Goal: Task Accomplishment & Management: Use online tool/utility

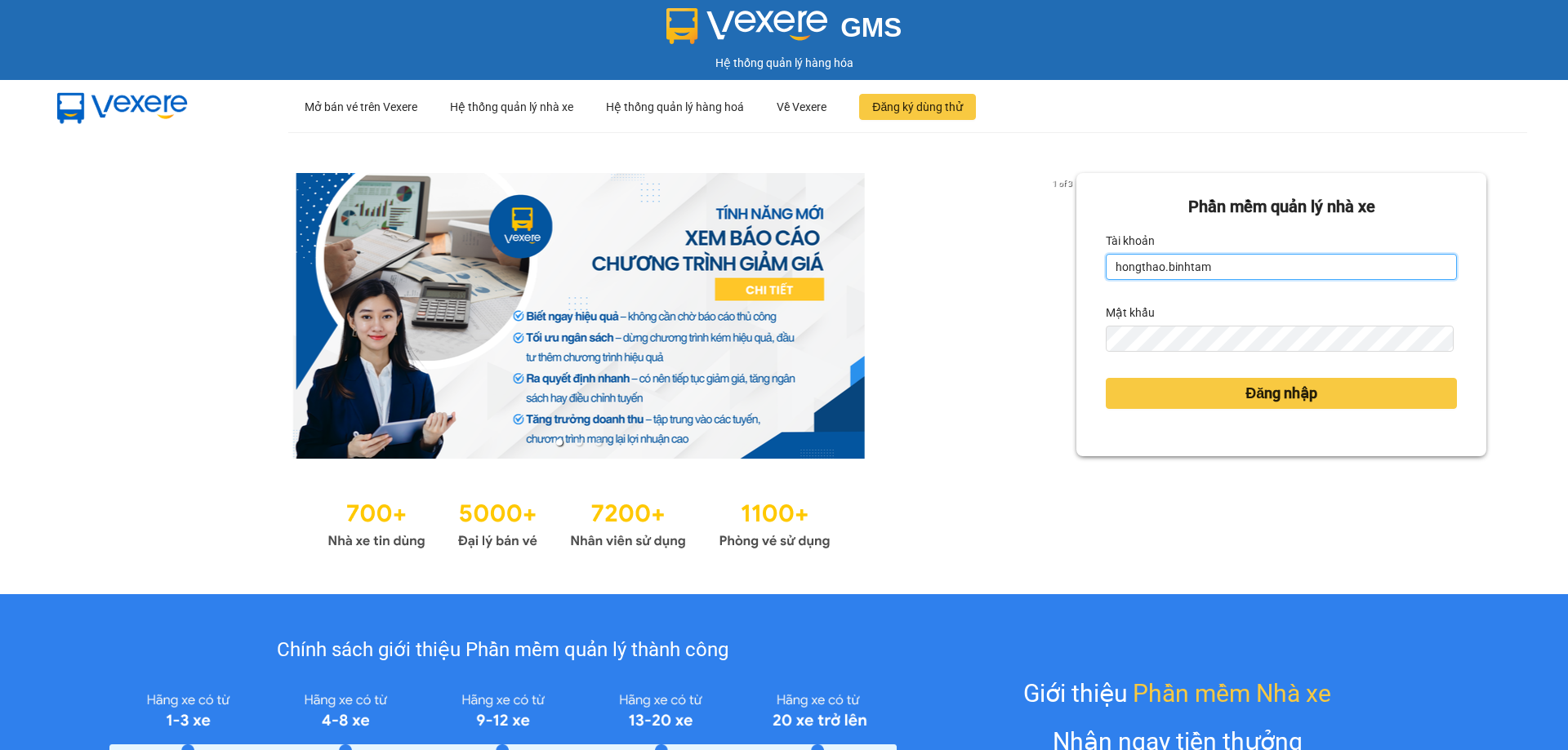
click at [1212, 265] on input "hongthao.binhtam" at bounding box center [1280, 267] width 351 height 26
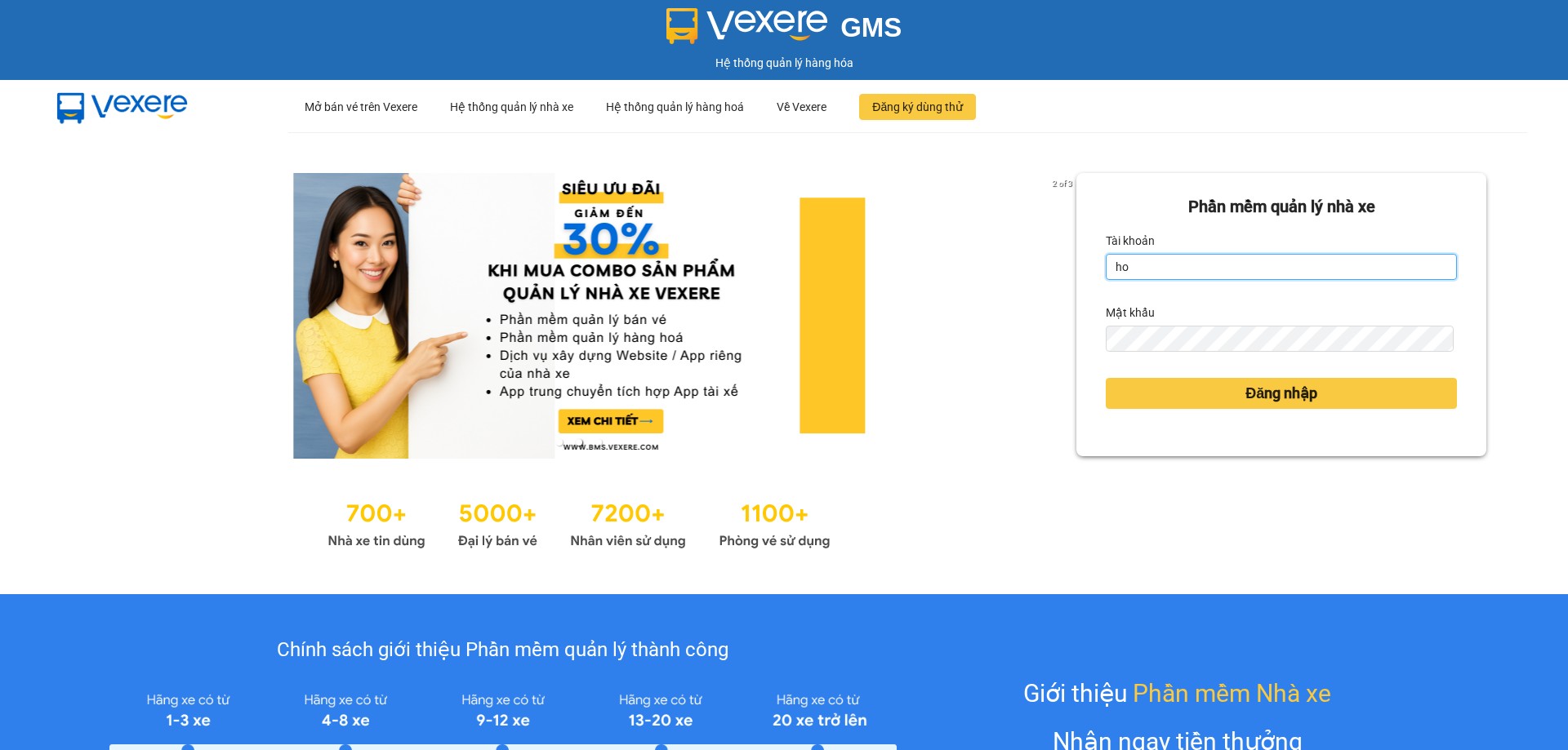
type input "h"
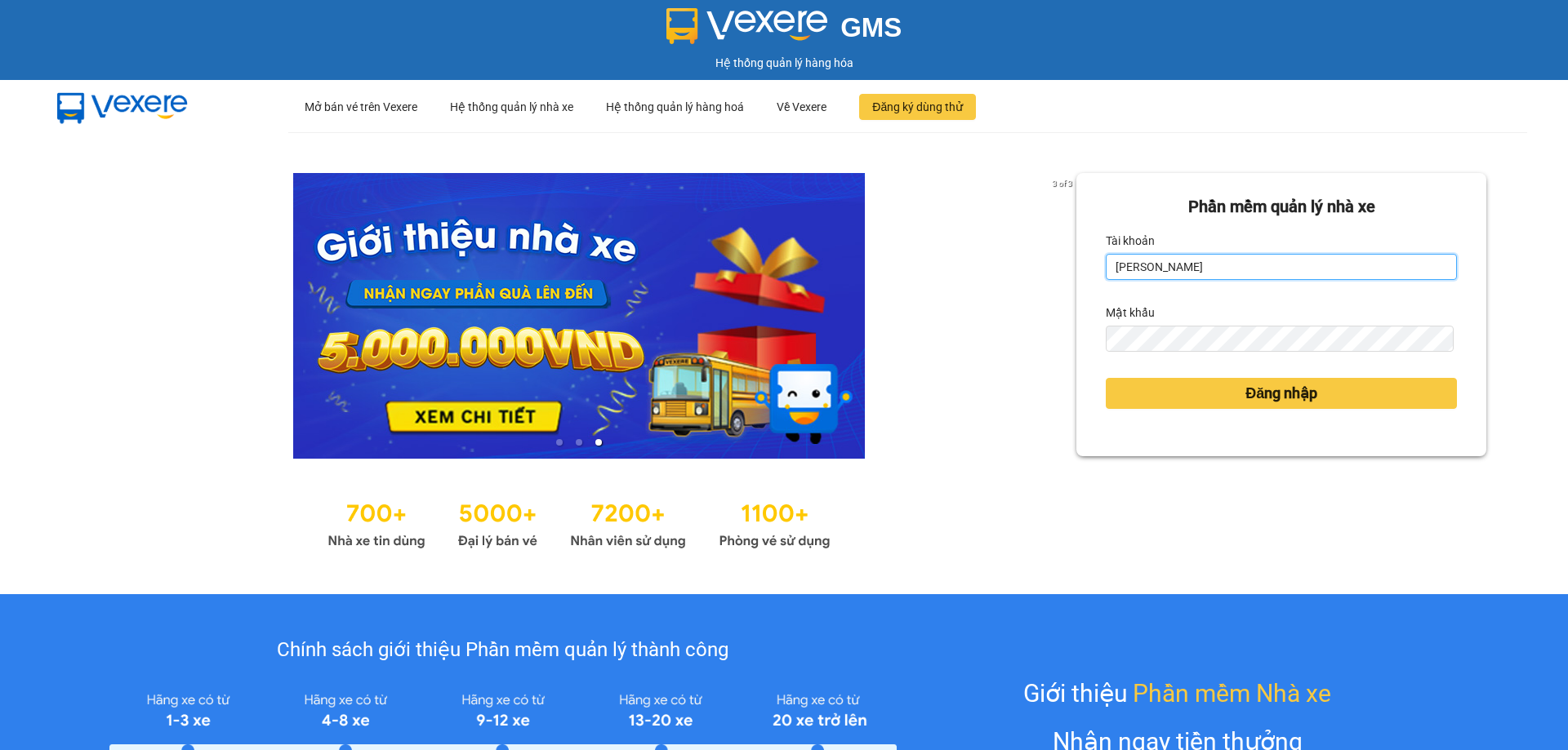
type input "kimphuc.binhtam"
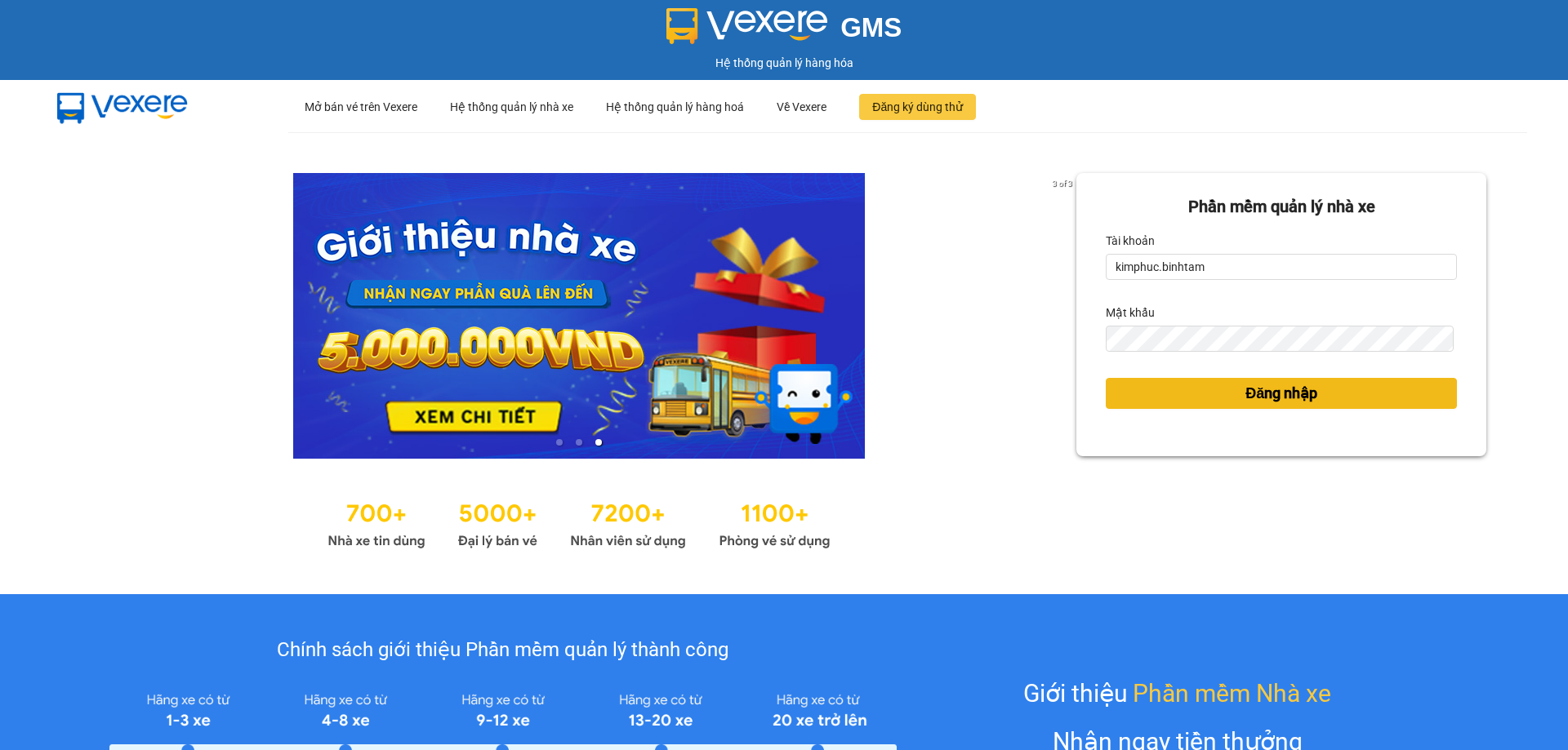
click at [1163, 393] on button "Đăng nhập" at bounding box center [1280, 392] width 351 height 31
click at [1330, 404] on button "Đăng nhập" at bounding box center [1280, 392] width 351 height 31
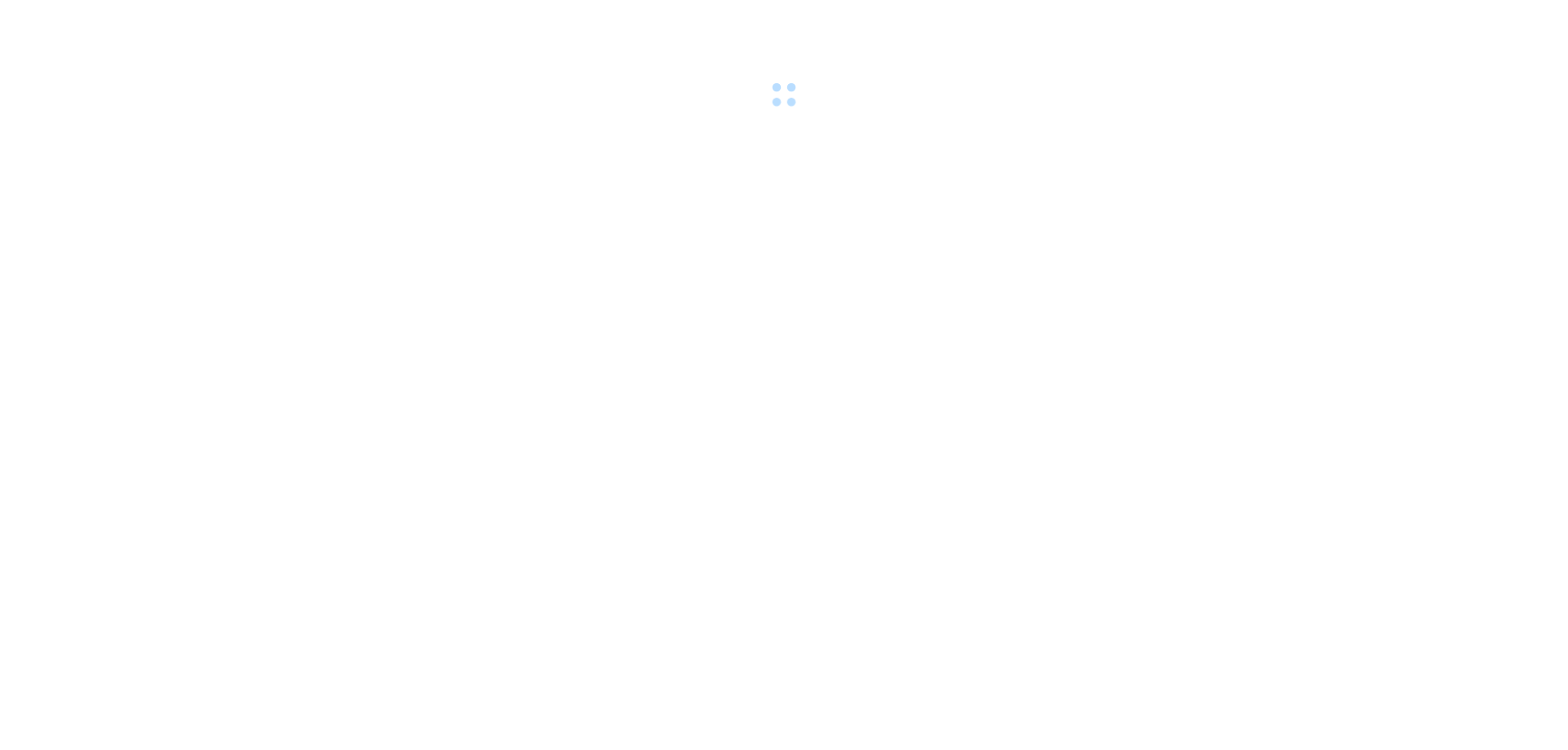
click at [1306, 386] on body at bounding box center [784, 375] width 1568 height 750
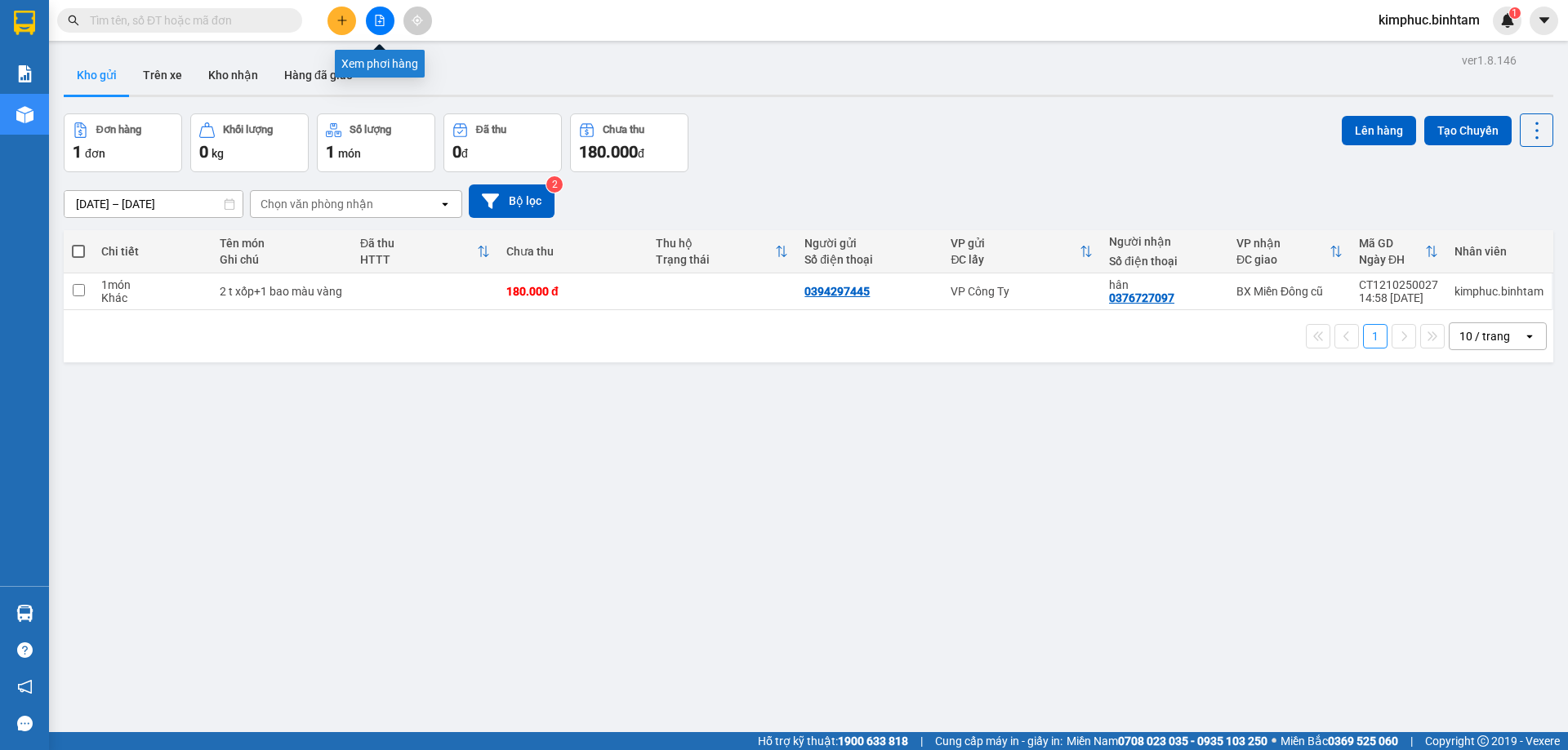
click at [382, 12] on button at bounding box center [380, 21] width 29 height 29
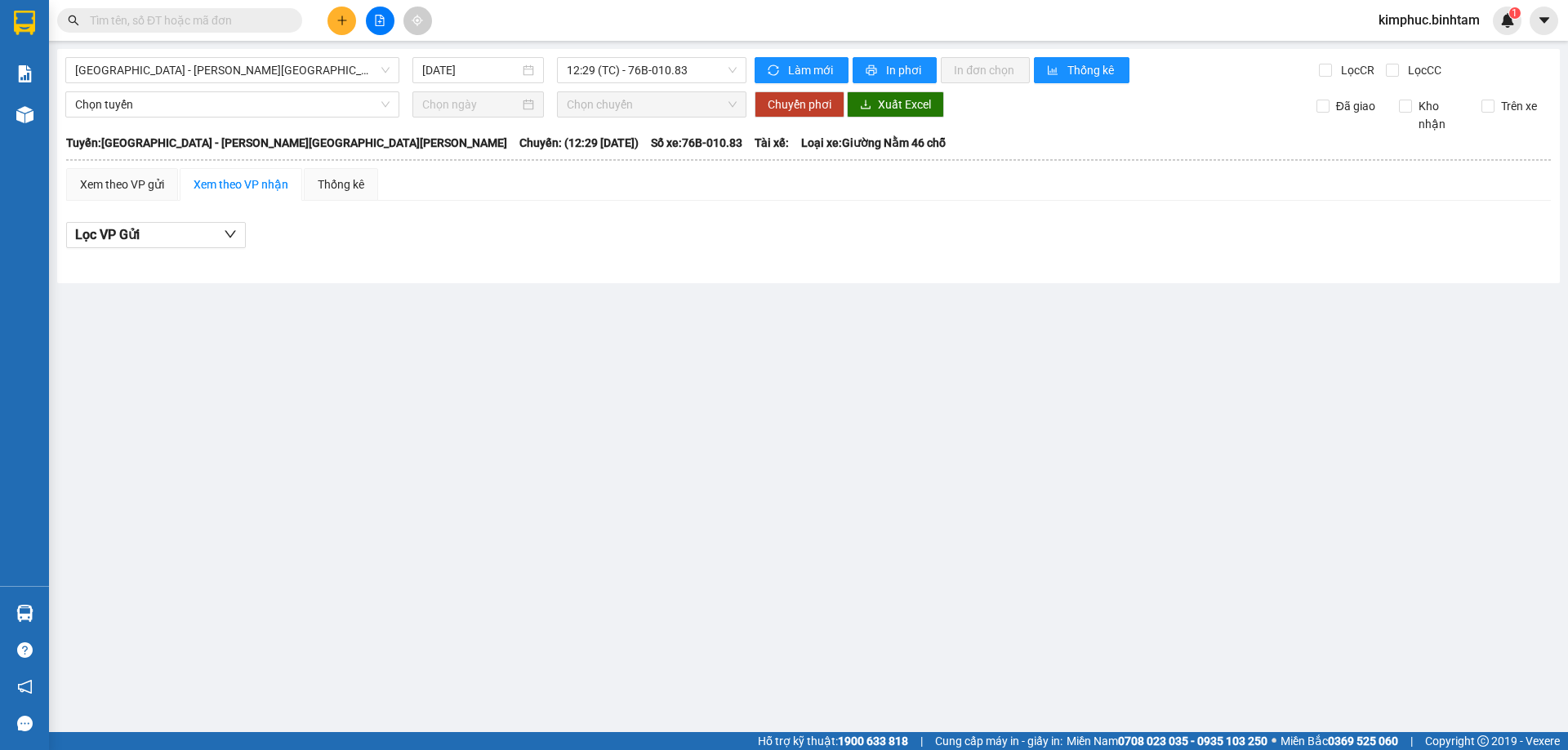
click at [175, 23] on input "text" at bounding box center [186, 21] width 193 height 18
click at [152, 60] on span "Hà Nội - Quảng Ngãi" at bounding box center [232, 70] width 314 height 25
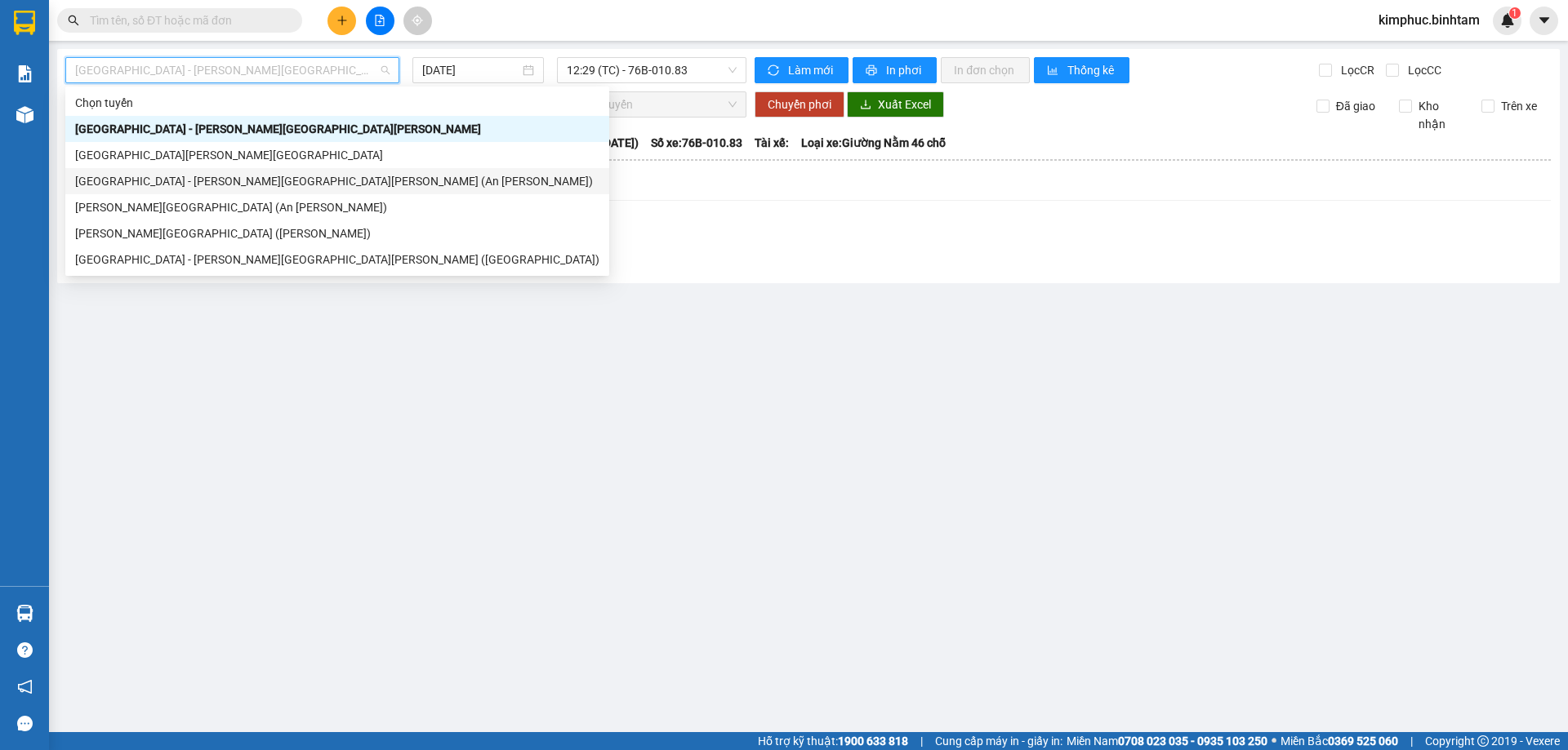
click at [184, 180] on div "Sài Gòn - Quảng Ngãi (An Sương)" at bounding box center [337, 181] width 524 height 18
type input "12/10/2025"
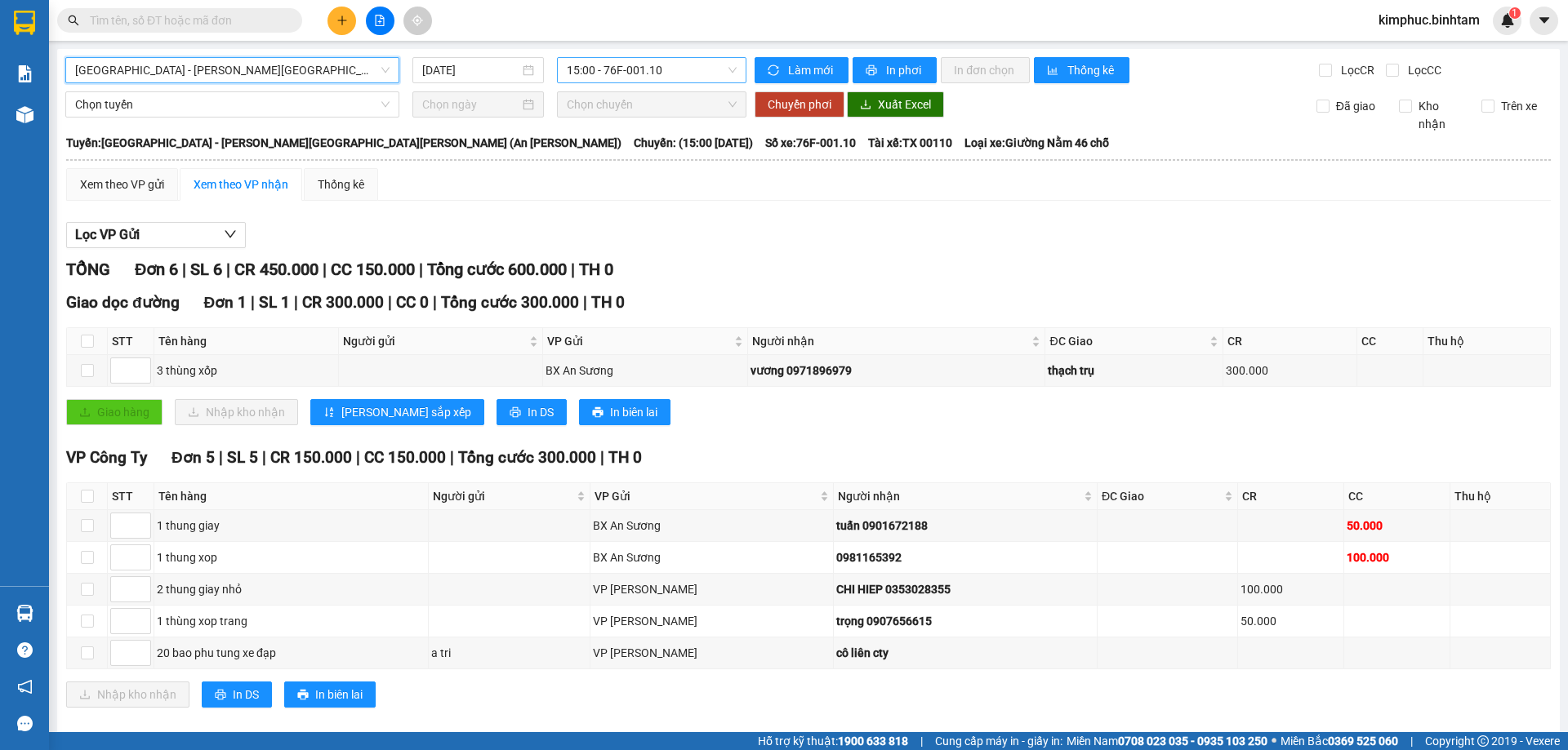
click at [618, 67] on span "15:00 - 76F-001.10" at bounding box center [652, 70] width 170 height 25
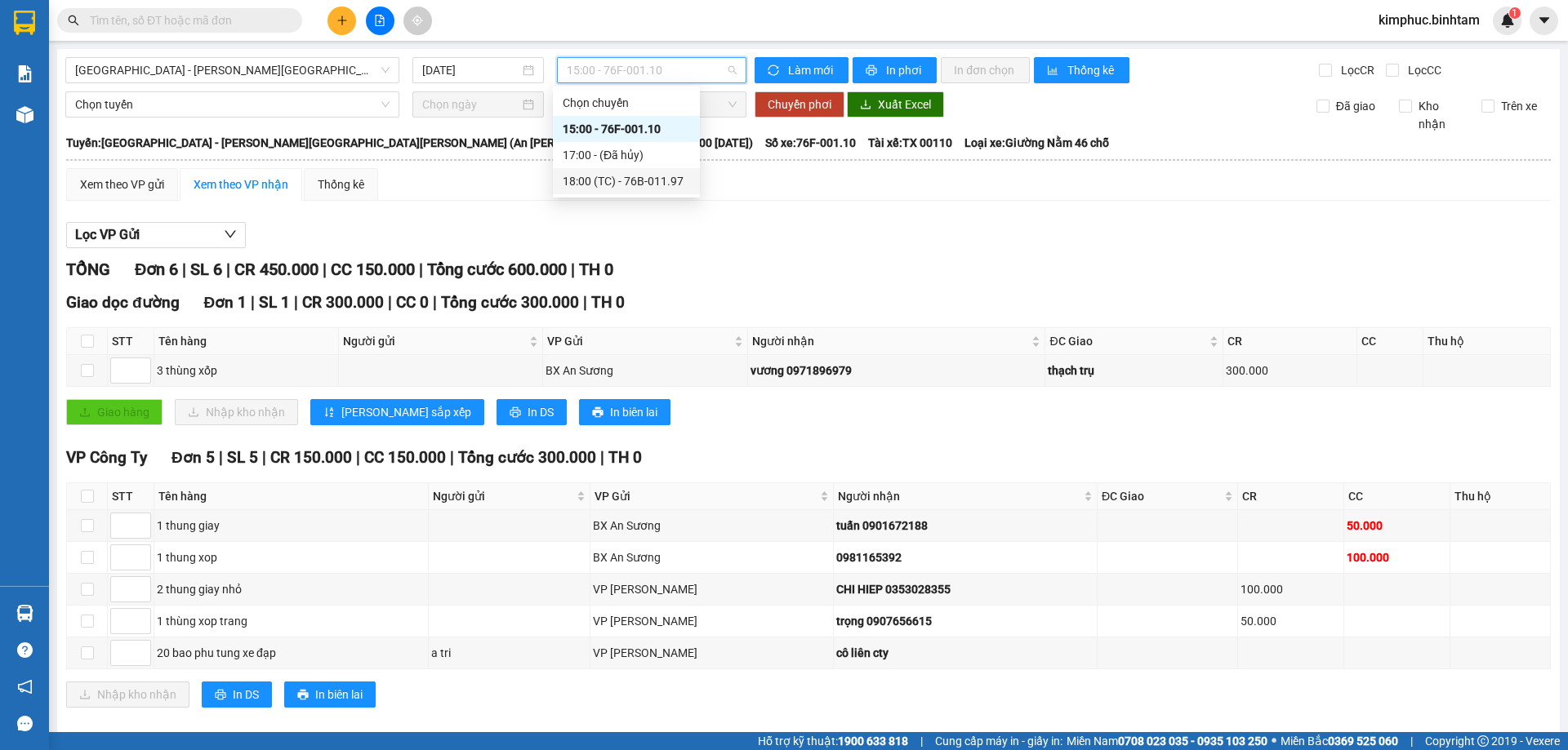
click at [644, 181] on div "18:00 (TC) - 76B-011.97" at bounding box center [626, 181] width 128 height 18
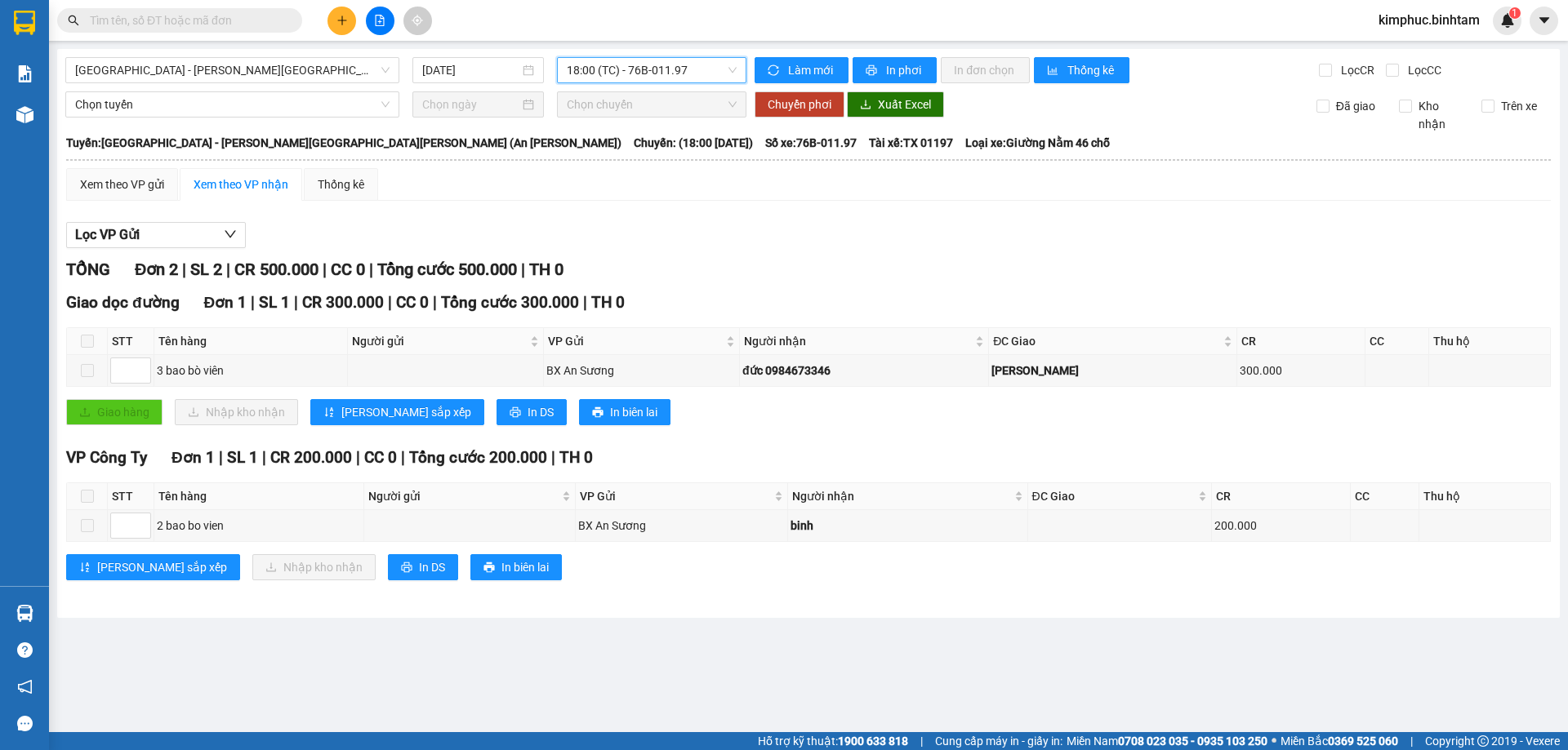
click at [1451, 17] on span "kimphuc.binhtam" at bounding box center [1429, 20] width 128 height 21
click at [1429, 59] on li "Đăng xuất" at bounding box center [1427, 50] width 130 height 26
